Goal: Transaction & Acquisition: Book appointment/travel/reservation

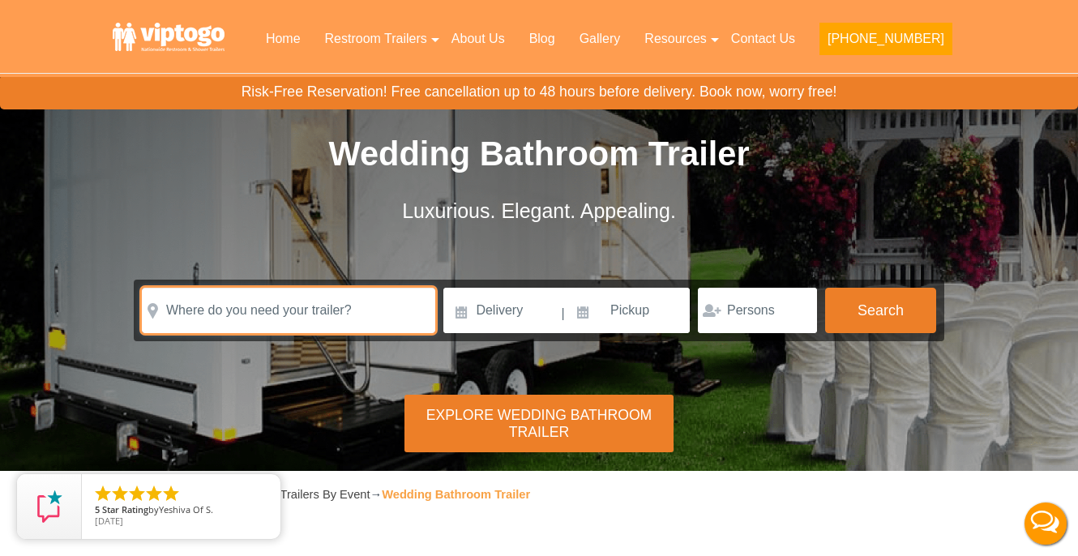
click at [351, 310] on input "text" at bounding box center [288, 310] width 293 height 45
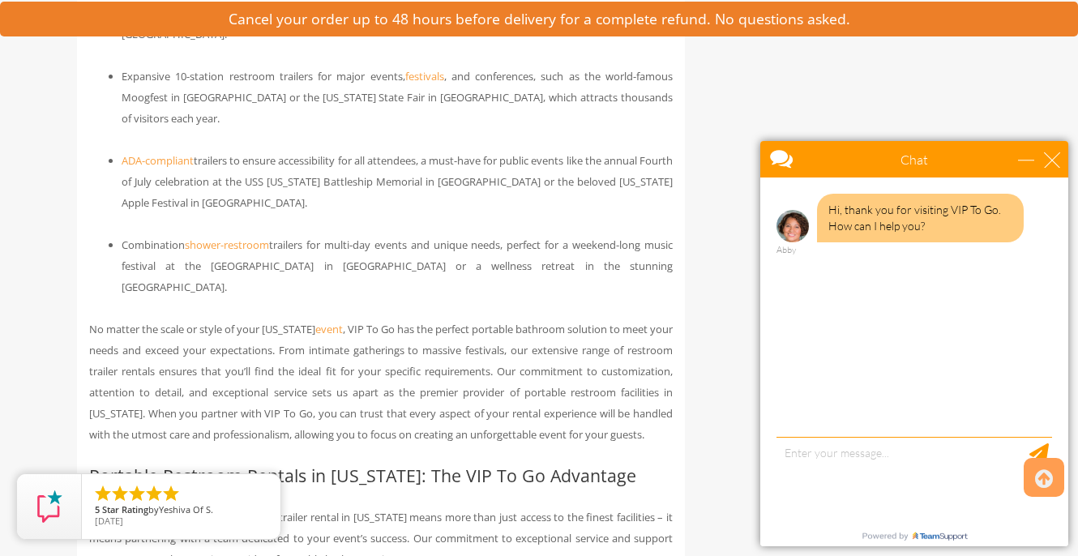
scroll to position [2613, 0]
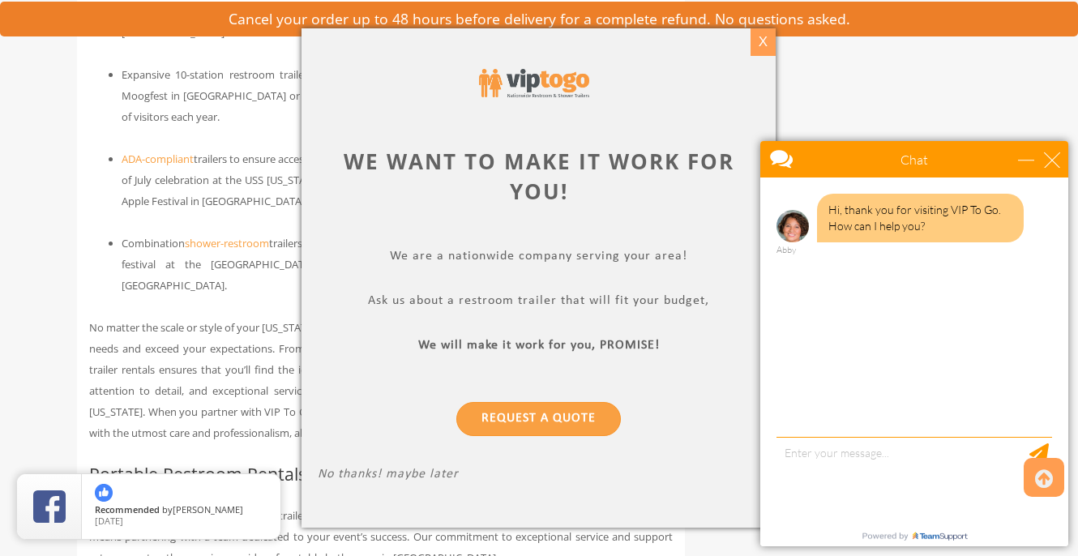
click at [764, 36] on div "X" at bounding box center [763, 42] width 25 height 28
